Goal: Task Accomplishment & Management: Use online tool/utility

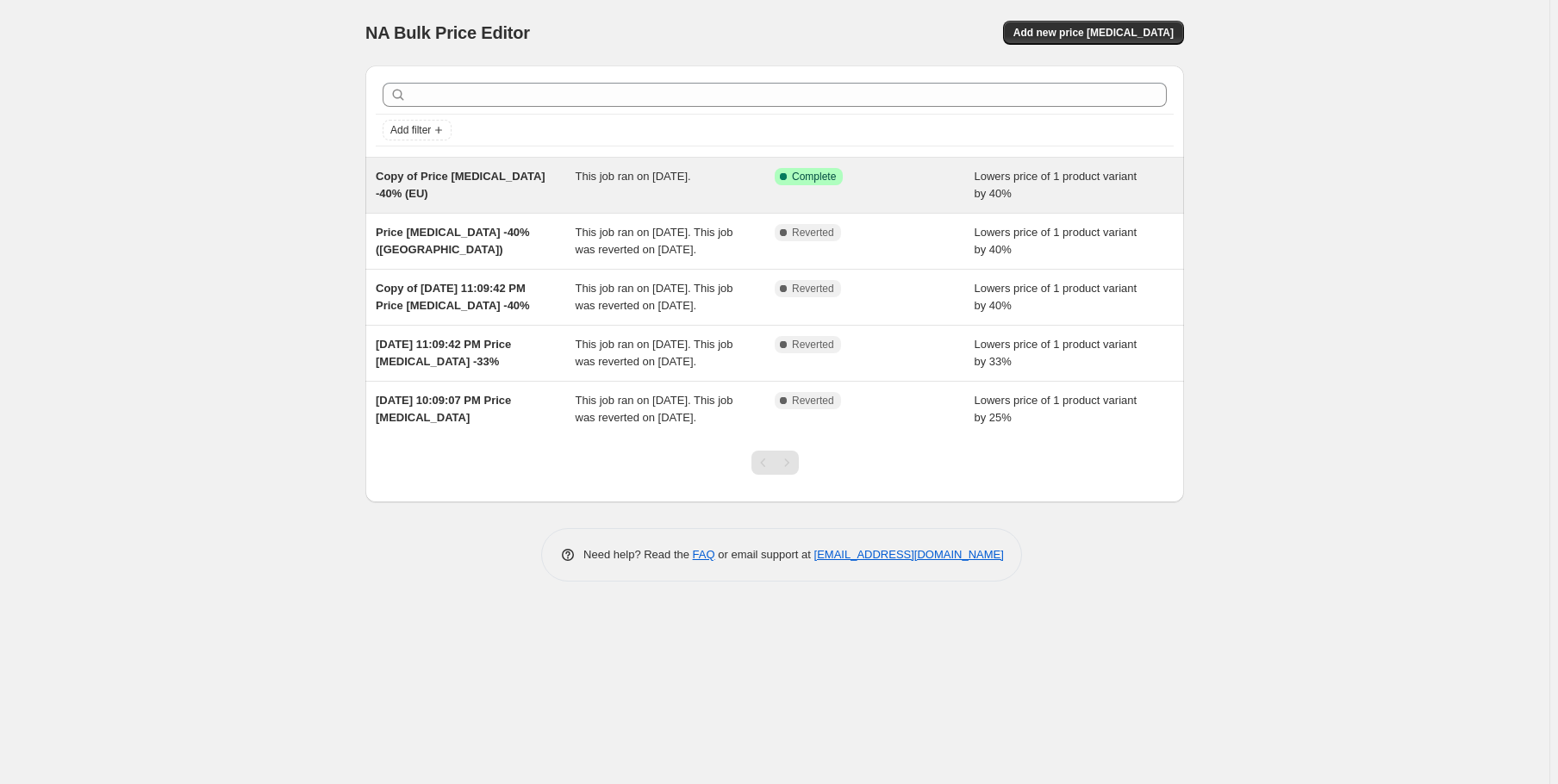
click at [469, 172] on span "Copy of Price [MEDICAL_DATA] -40% (EU)" at bounding box center [461, 185] width 170 height 30
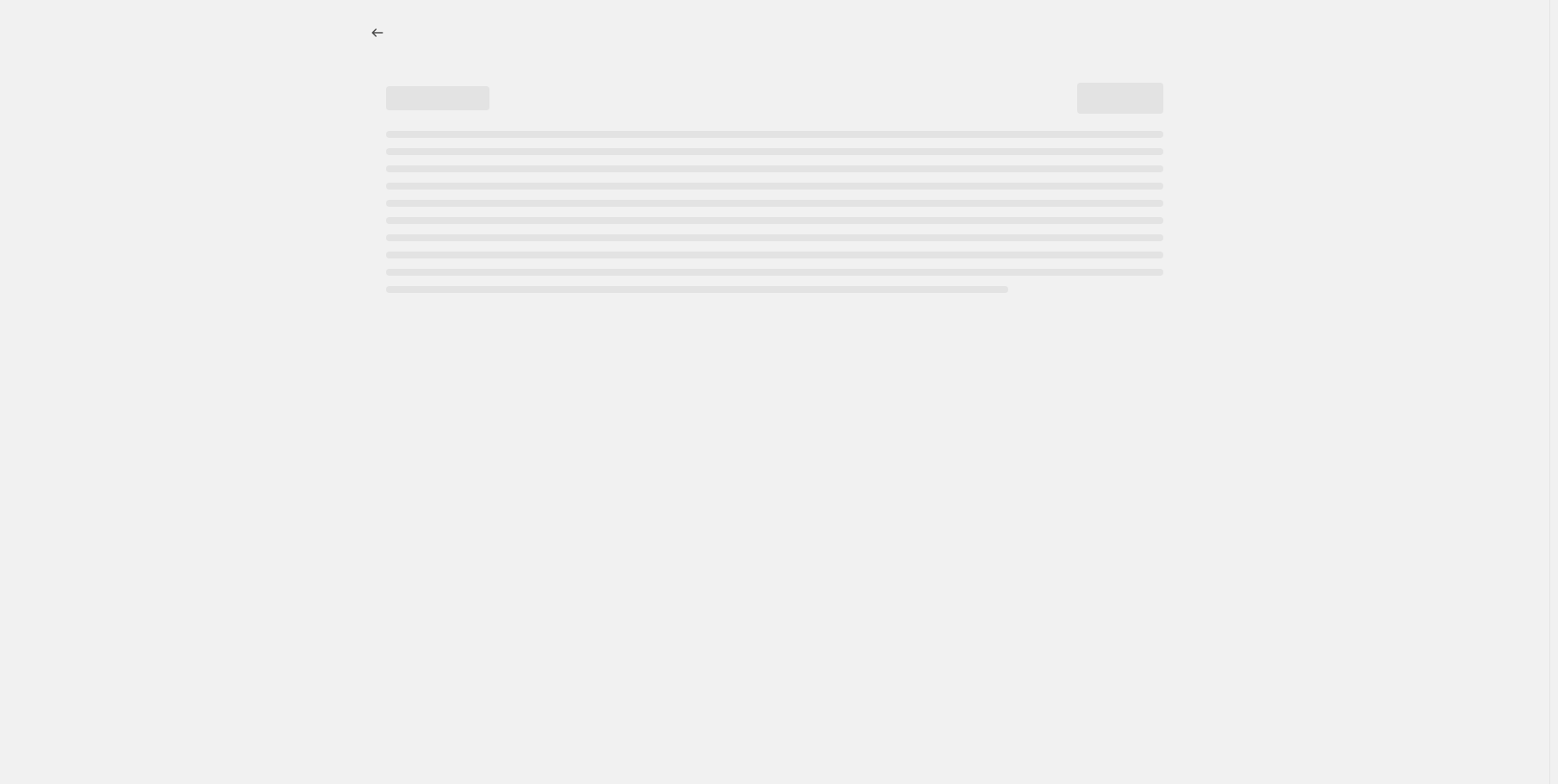
select select "percentage"
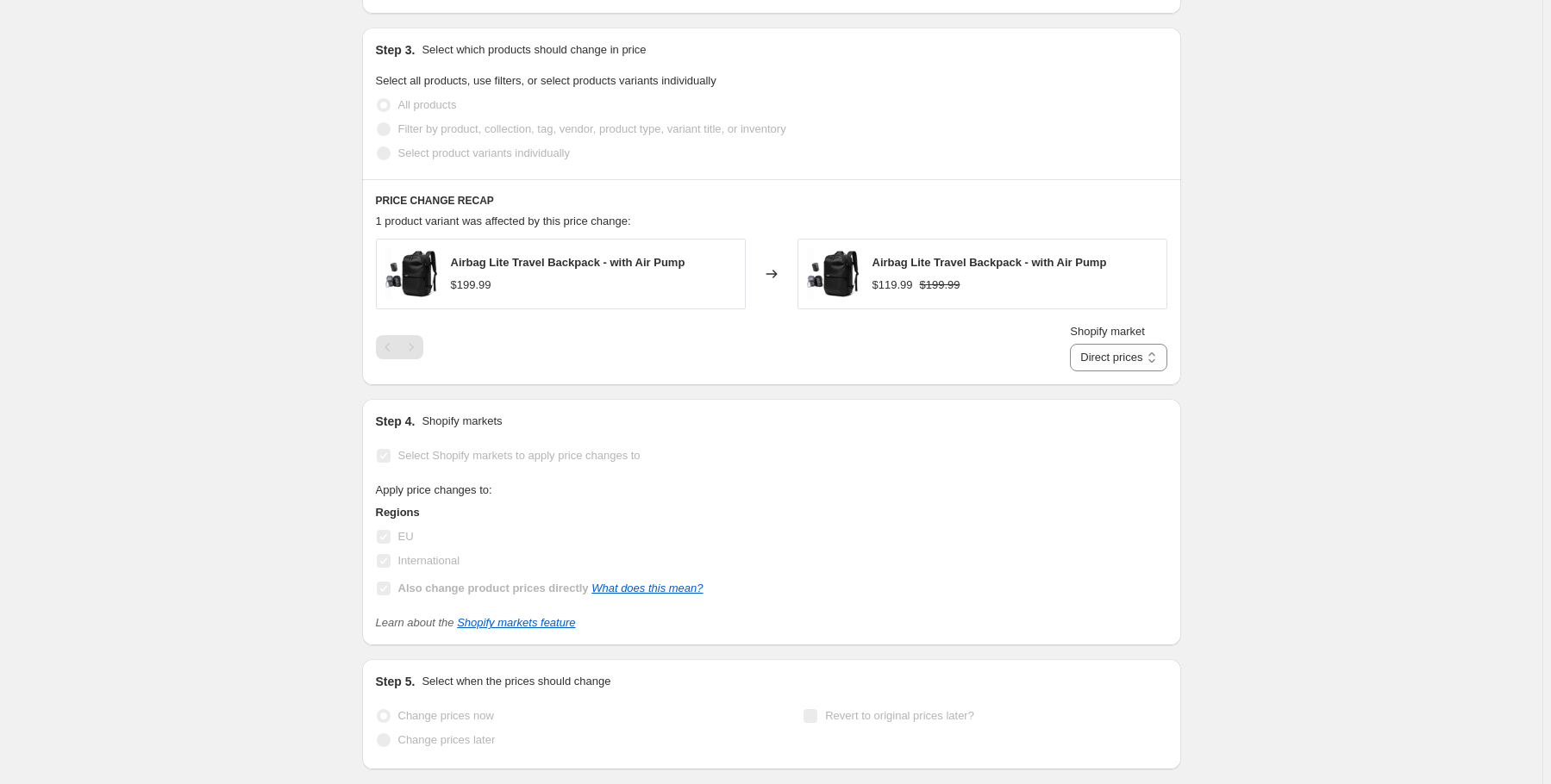
scroll to position [1061, 0]
